Goal: Information Seeking & Learning: Learn about a topic

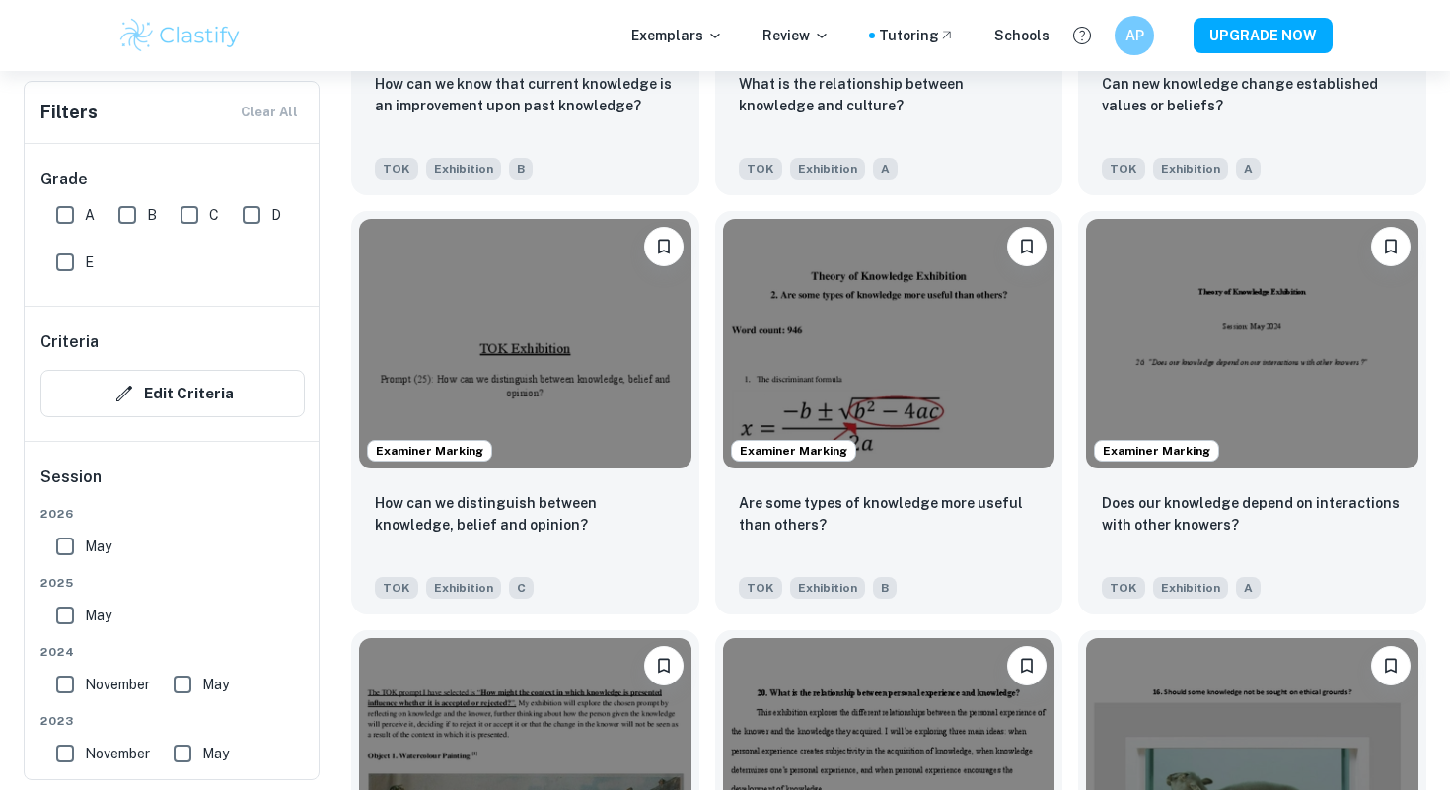
scroll to position [4262, 0]
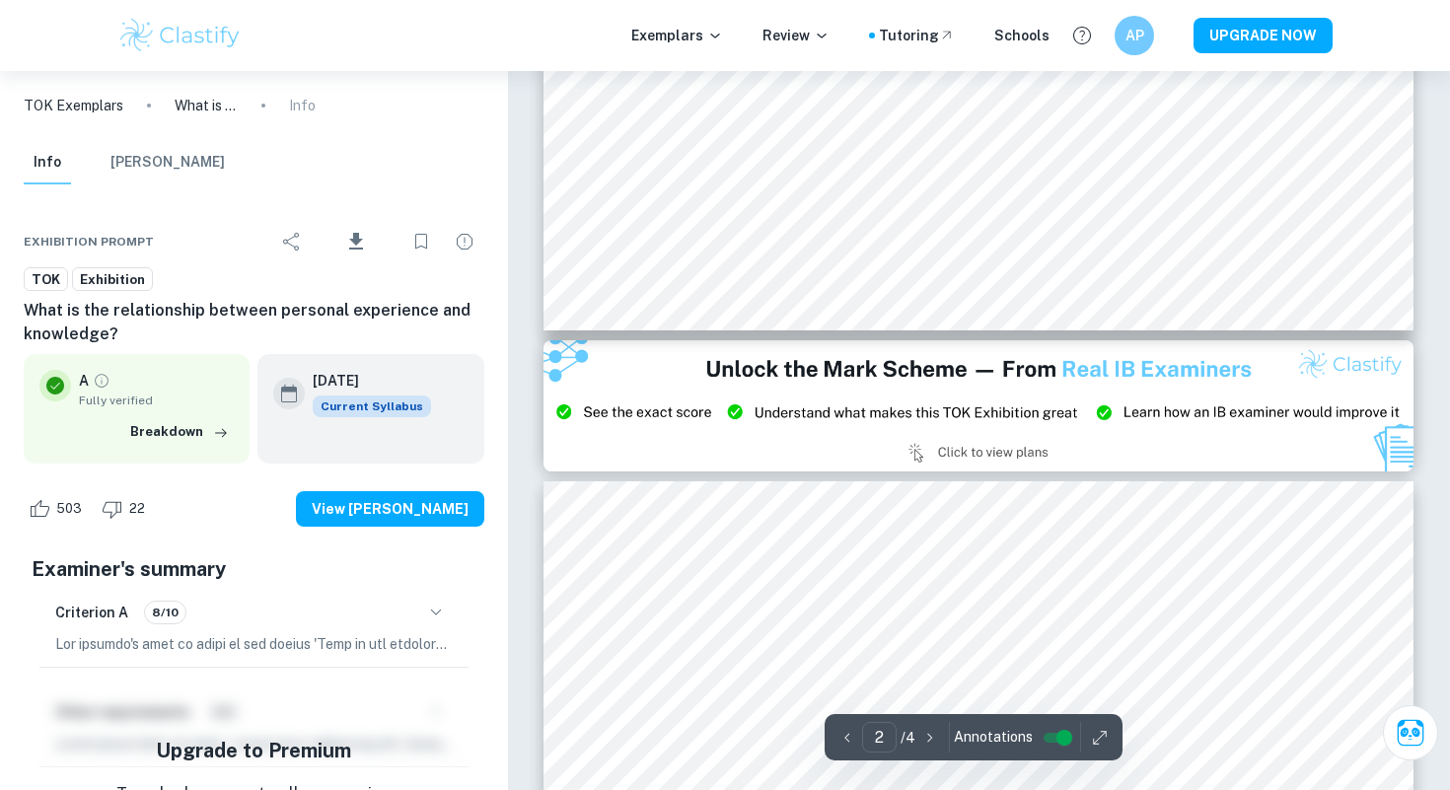
type input "3"
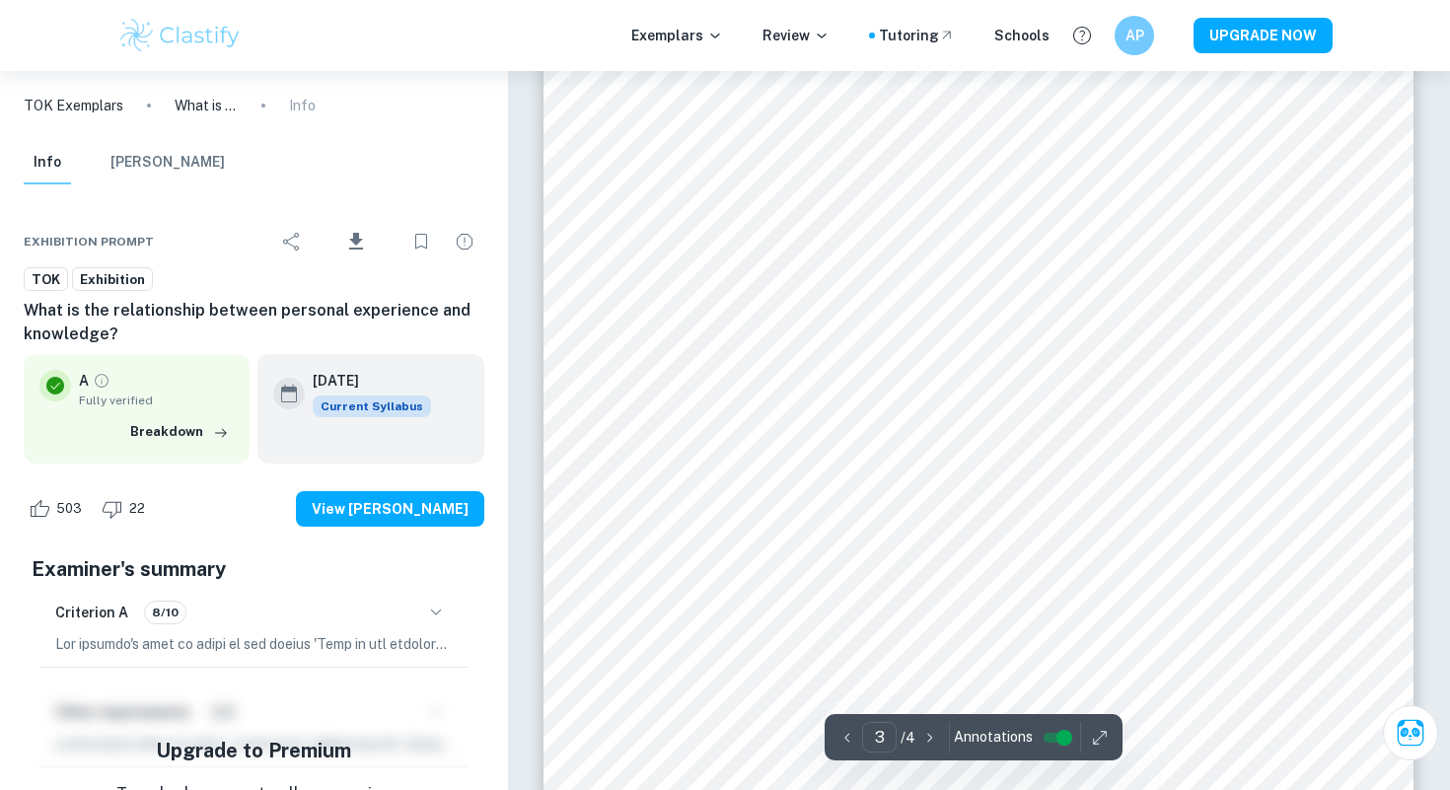
scroll to position [2671, 0]
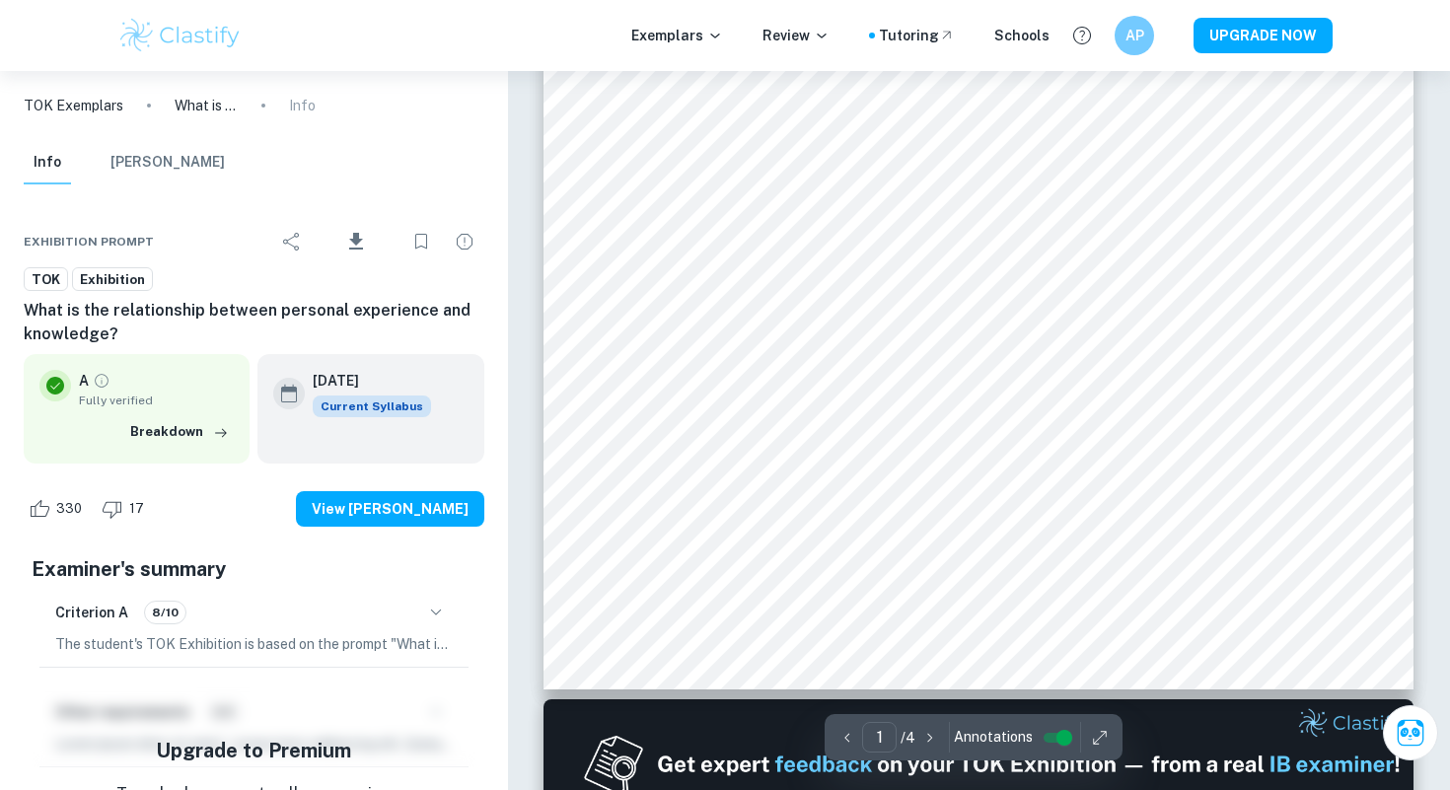
scroll to position [529, 0]
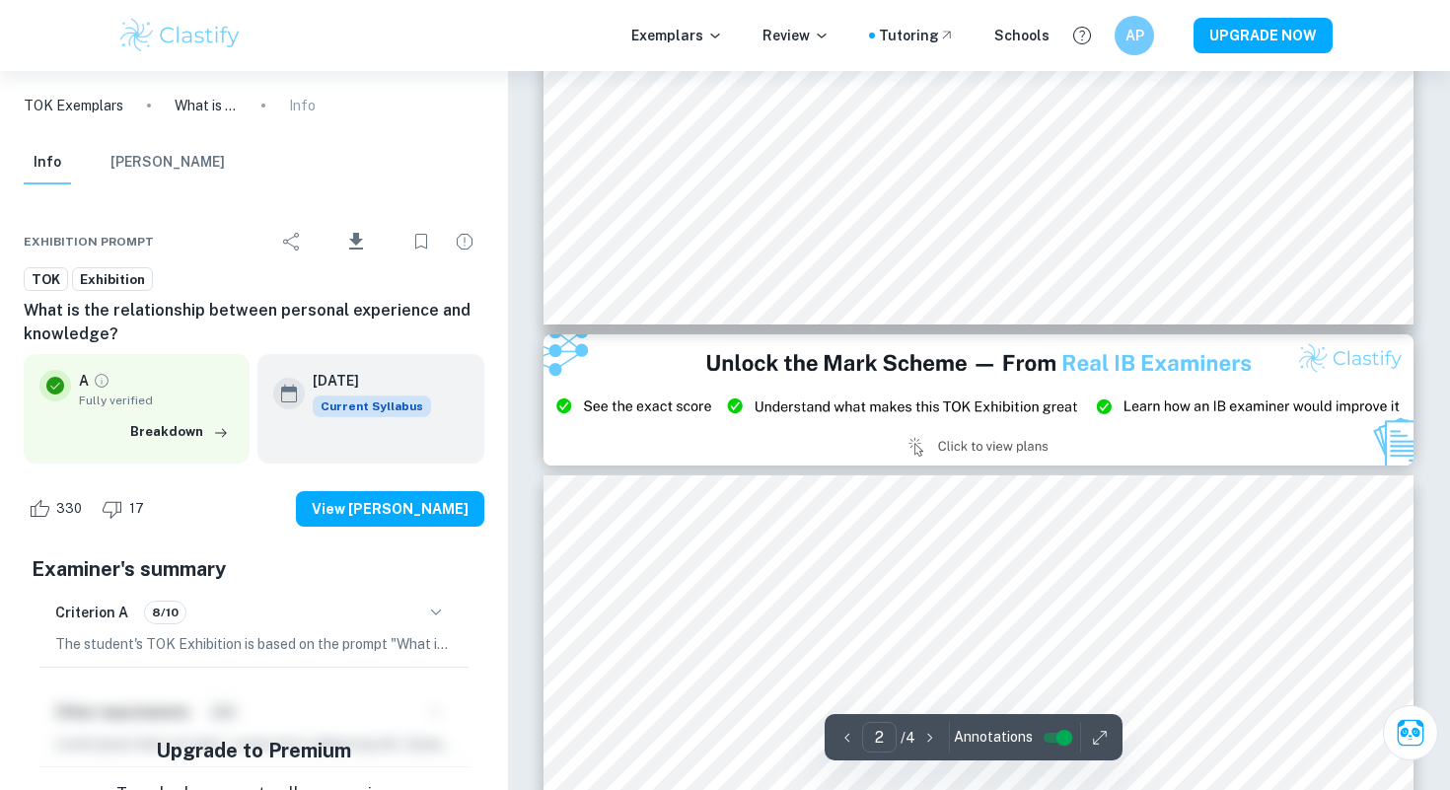
type input "3"
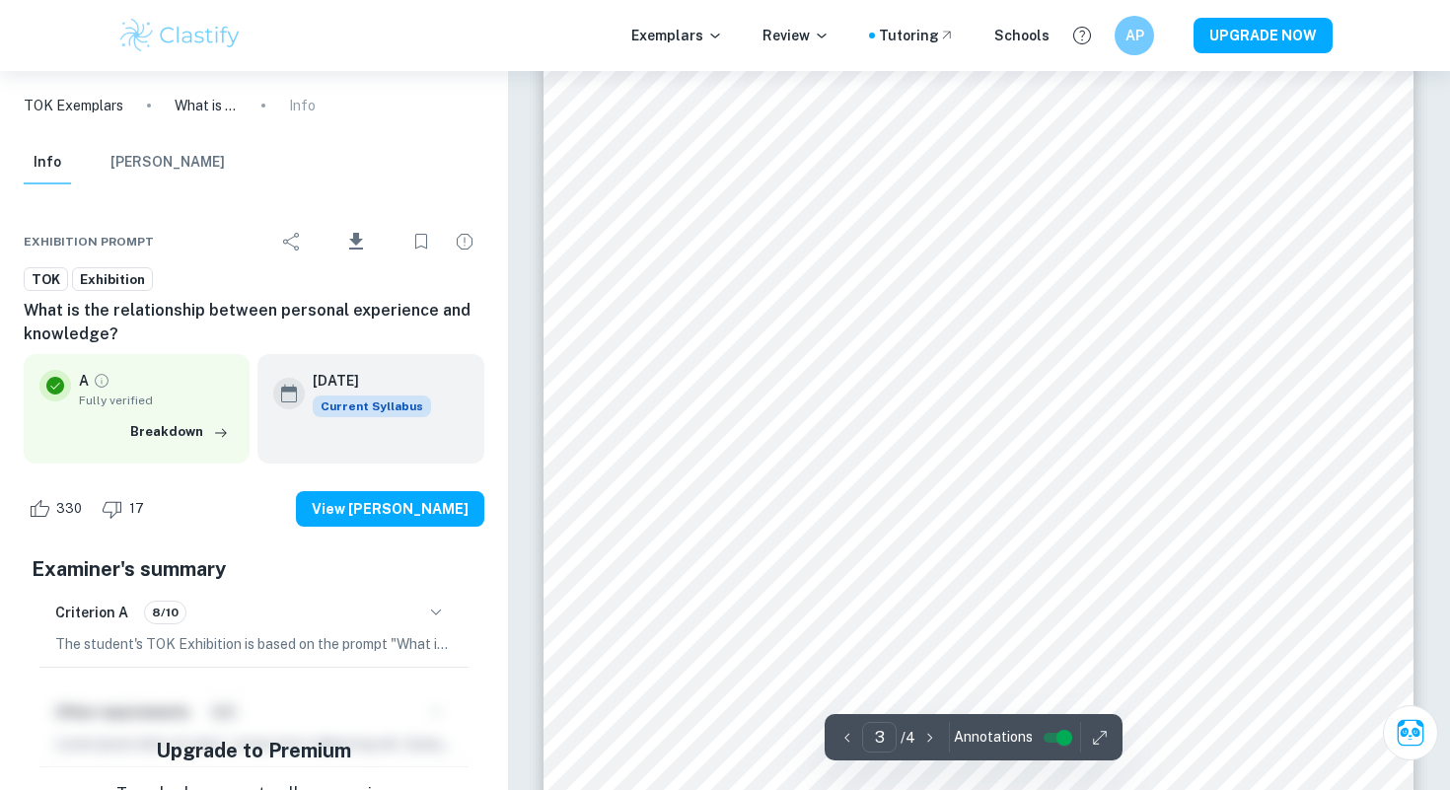
scroll to position [2826, 0]
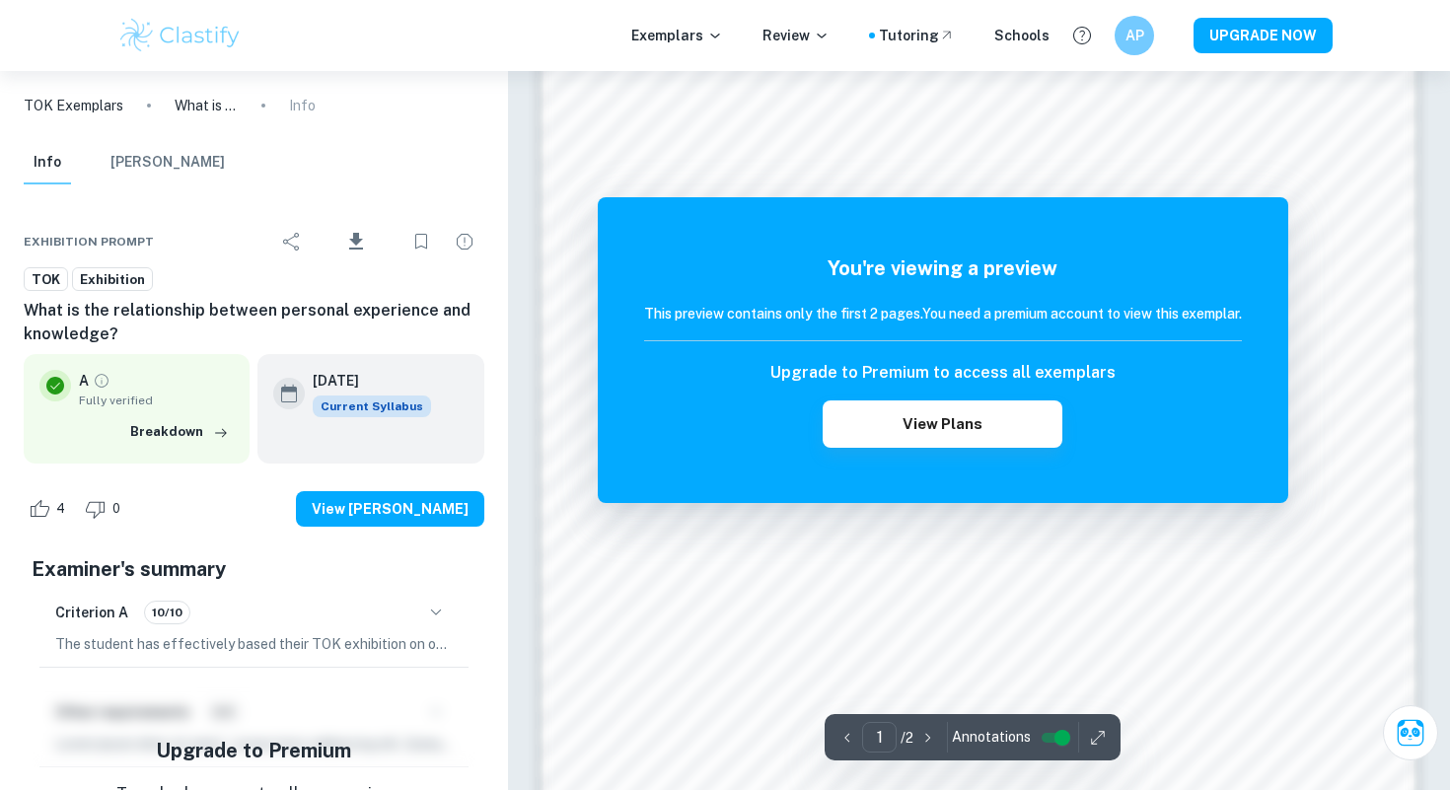
scroll to position [1905, 0]
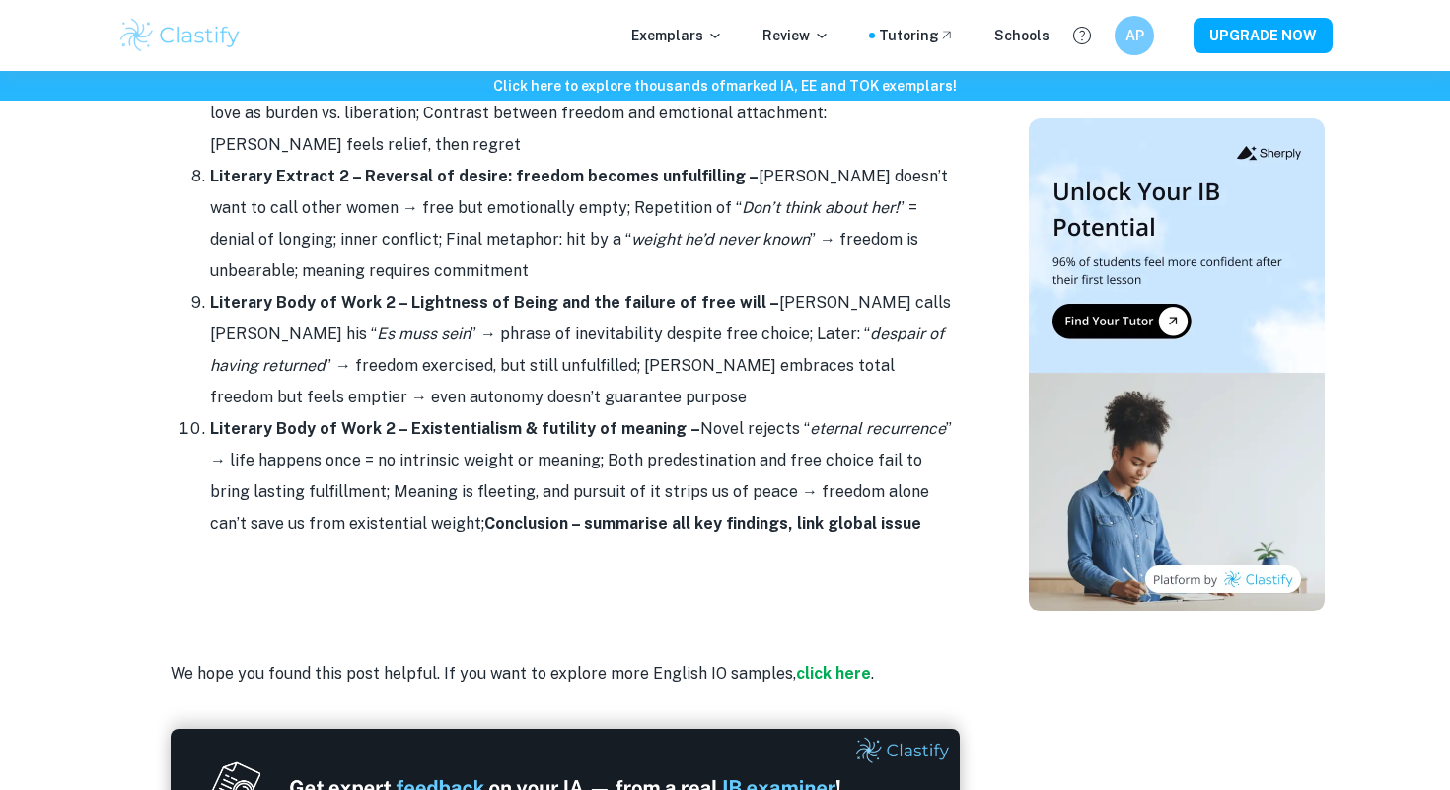
scroll to position [3664, 0]
